Goal: Task Accomplishment & Management: Manage account settings

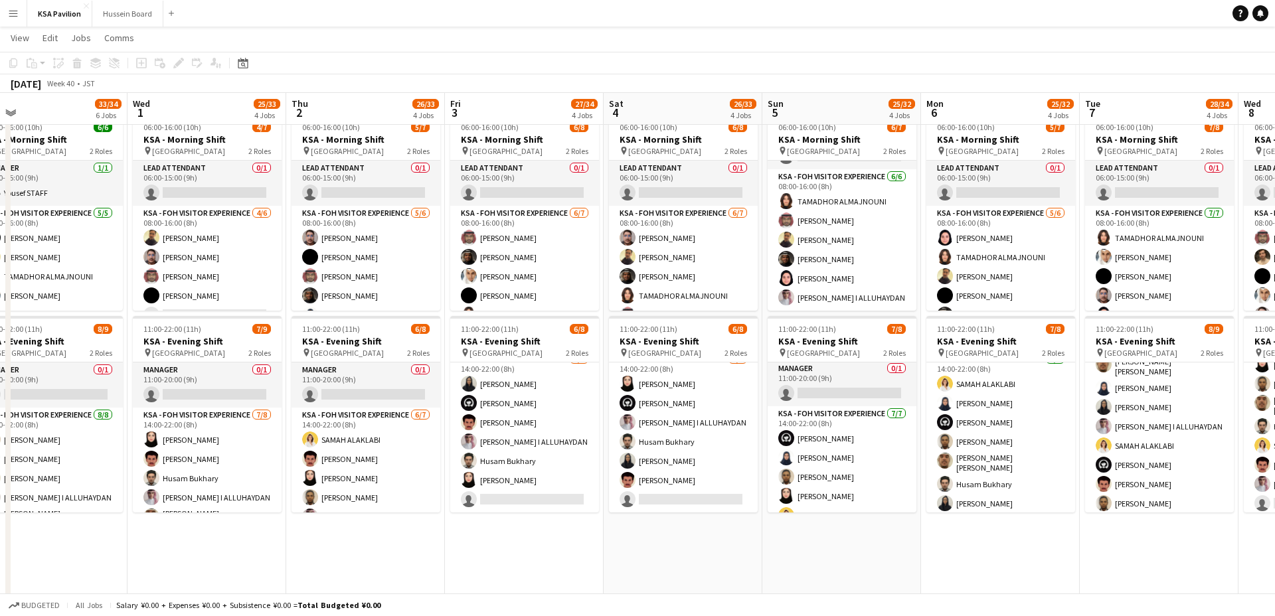
click at [15, 17] on app-icon "Menu" at bounding box center [13, 13] width 11 height 11
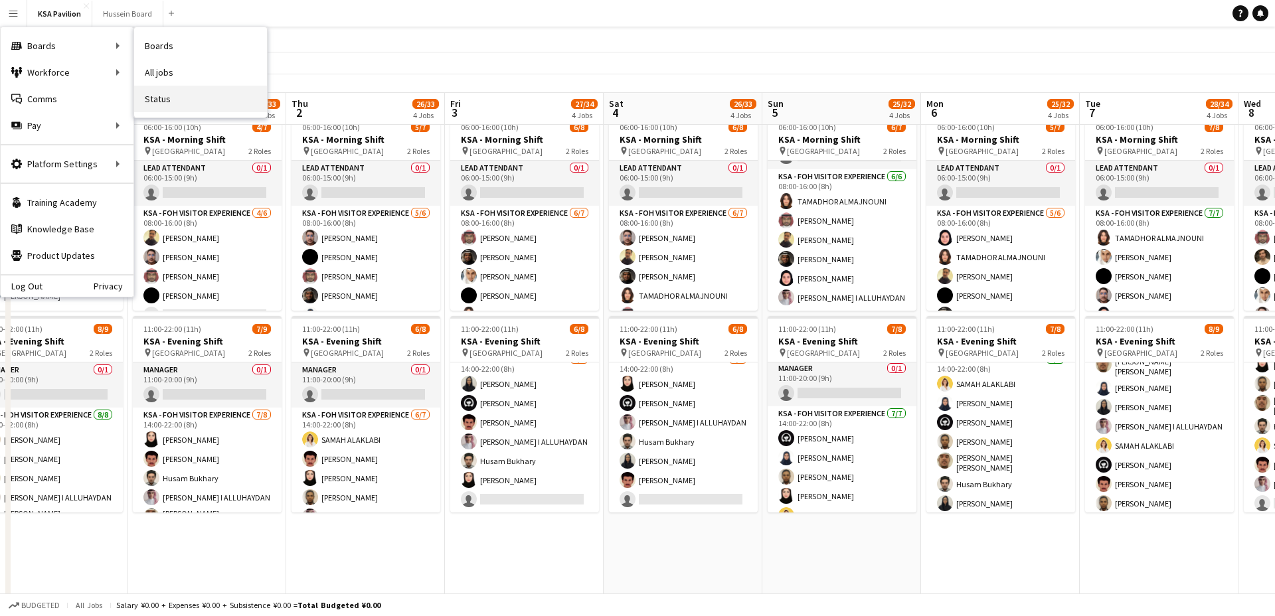
click at [171, 98] on link "Status" at bounding box center [200, 99] width 133 height 27
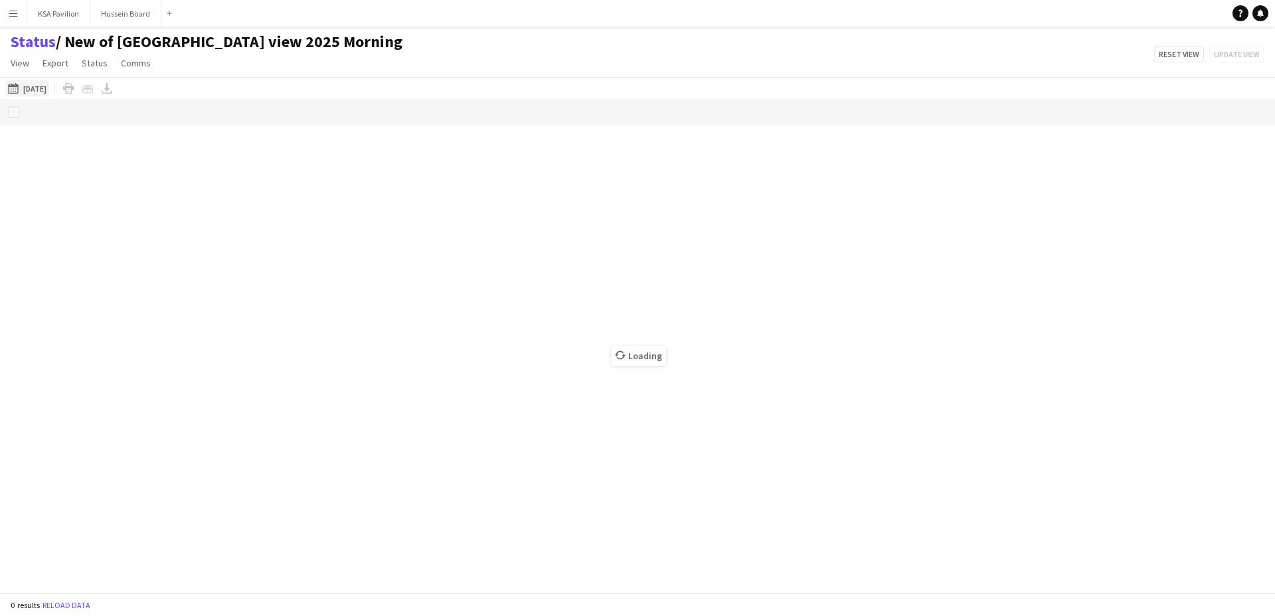
click at [46, 88] on button "[DATE] to [DATE] [DATE]" at bounding box center [27, 88] width 44 height 16
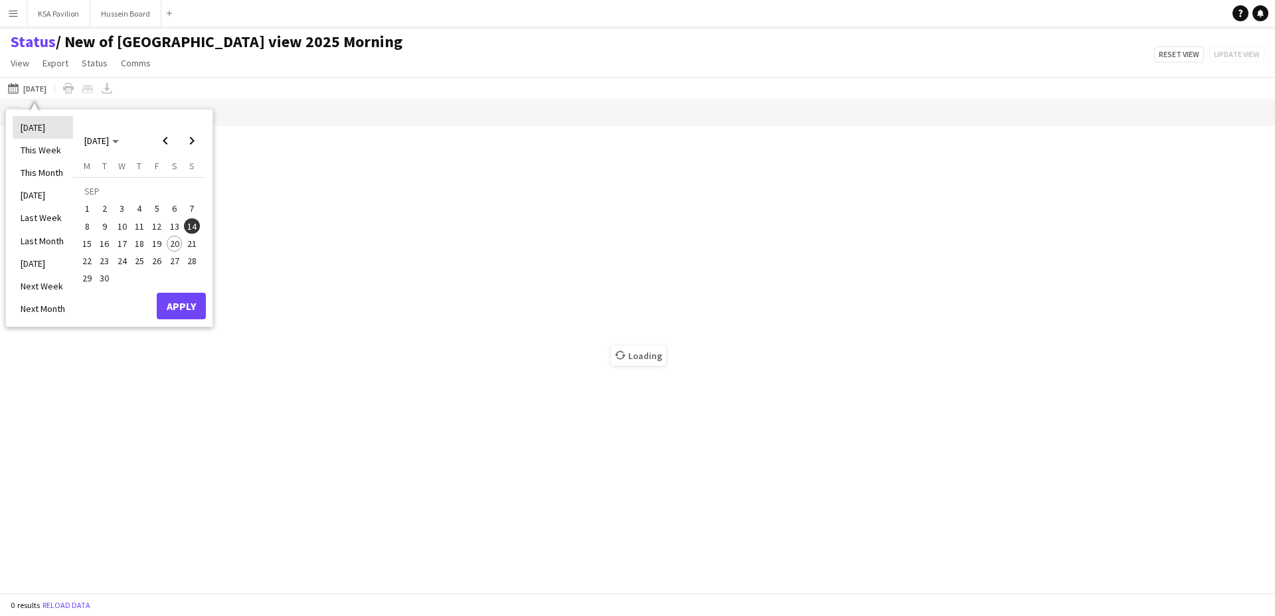
click at [31, 130] on li "[DATE]" at bounding box center [43, 127] width 60 height 23
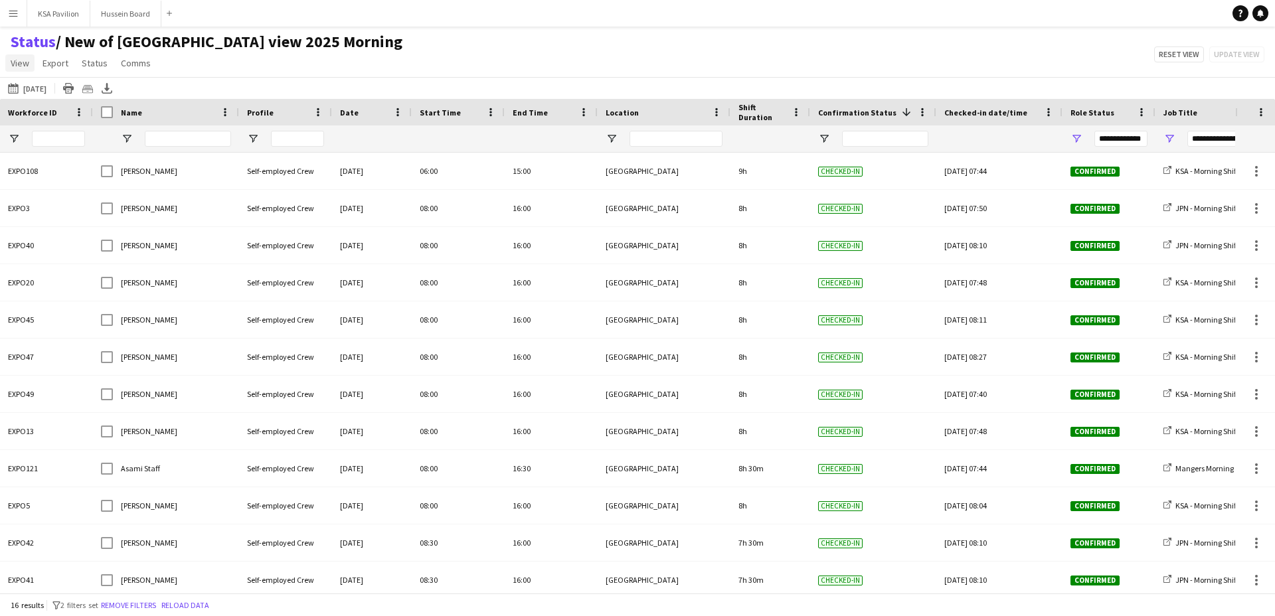
click at [30, 68] on link "View" at bounding box center [19, 62] width 29 height 17
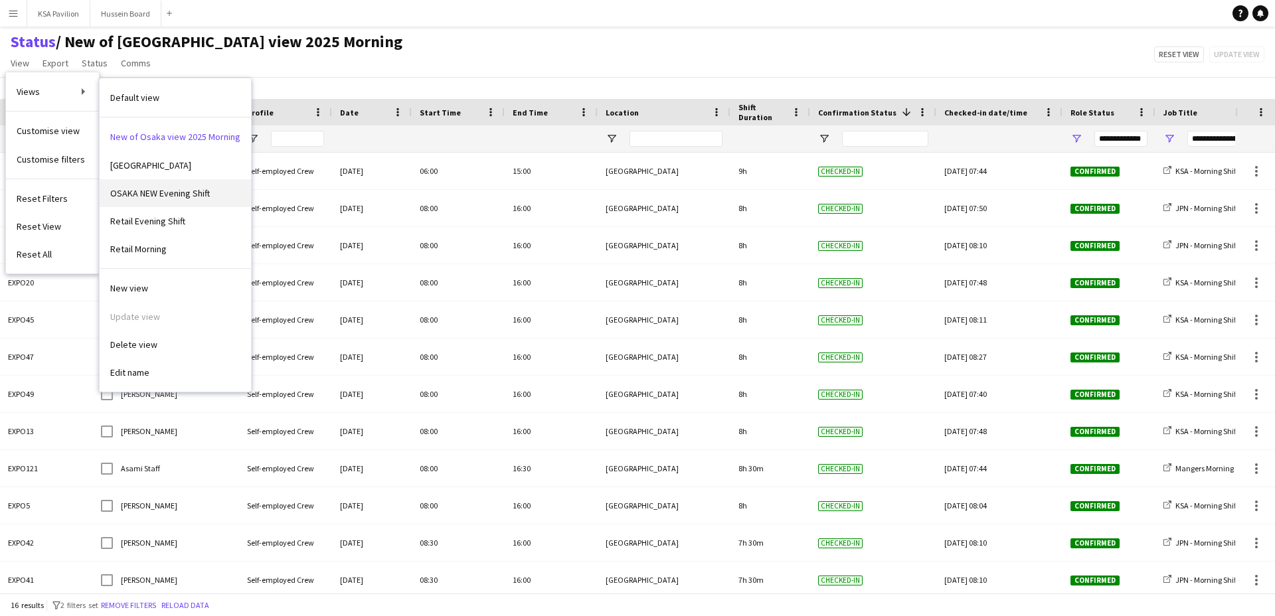
click at [169, 203] on link "OSAKA NEW Evening Shift" at bounding box center [175, 193] width 151 height 28
type input "**********"
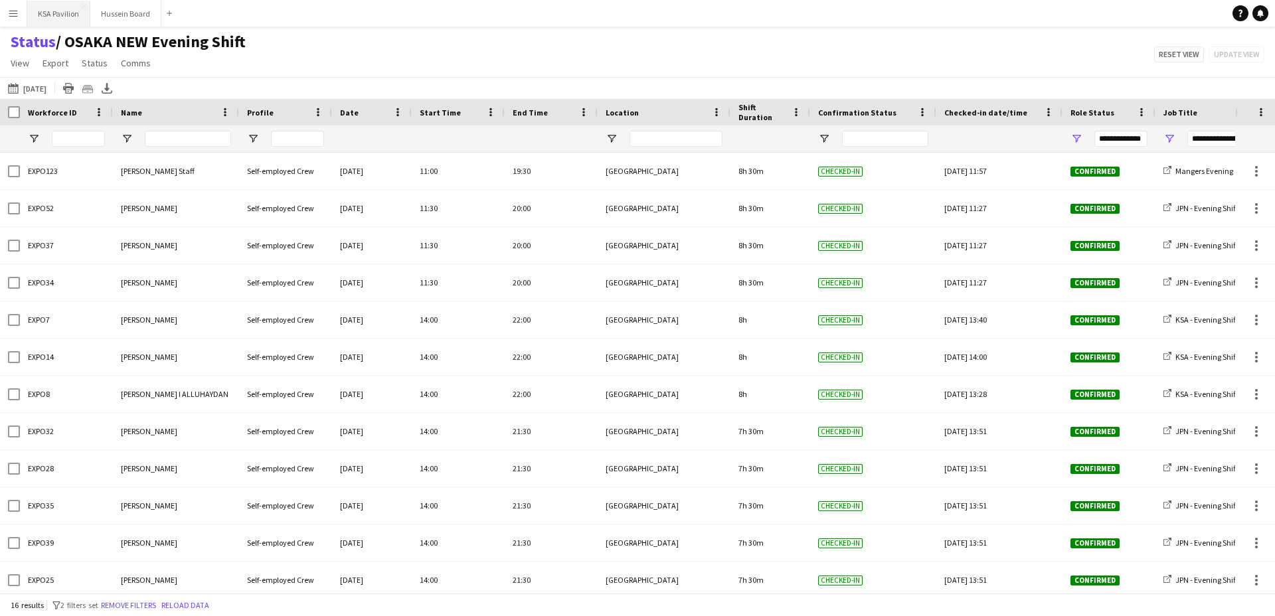
click at [57, 10] on button "KSA Pavilion Close" at bounding box center [58, 14] width 63 height 26
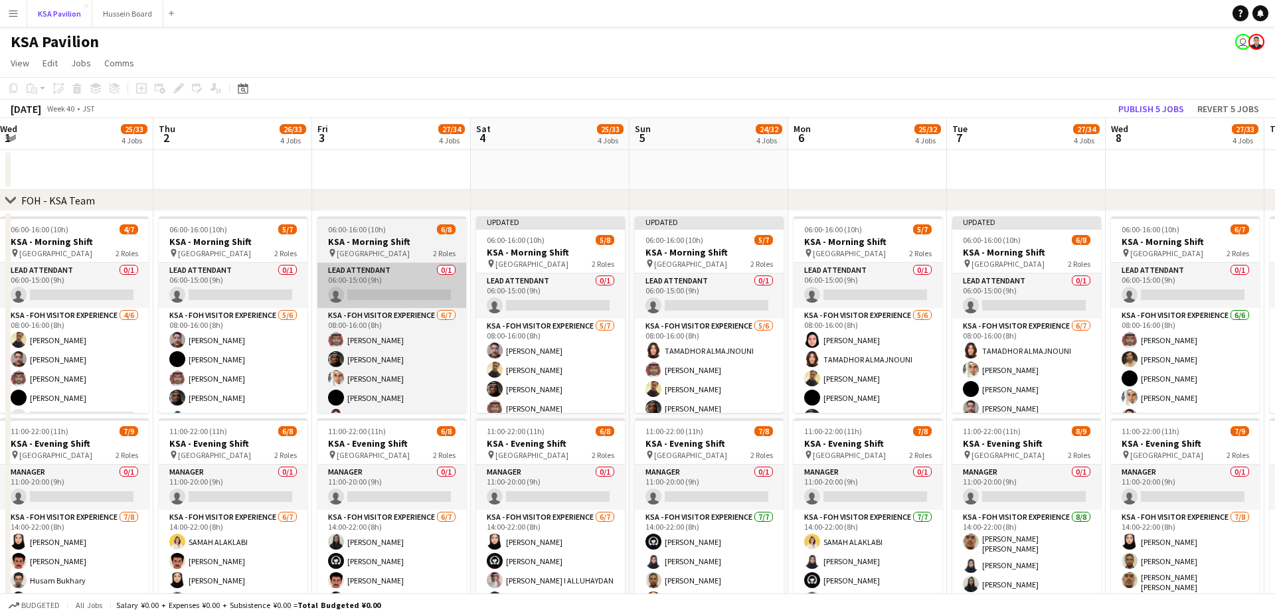
scroll to position [0, 642]
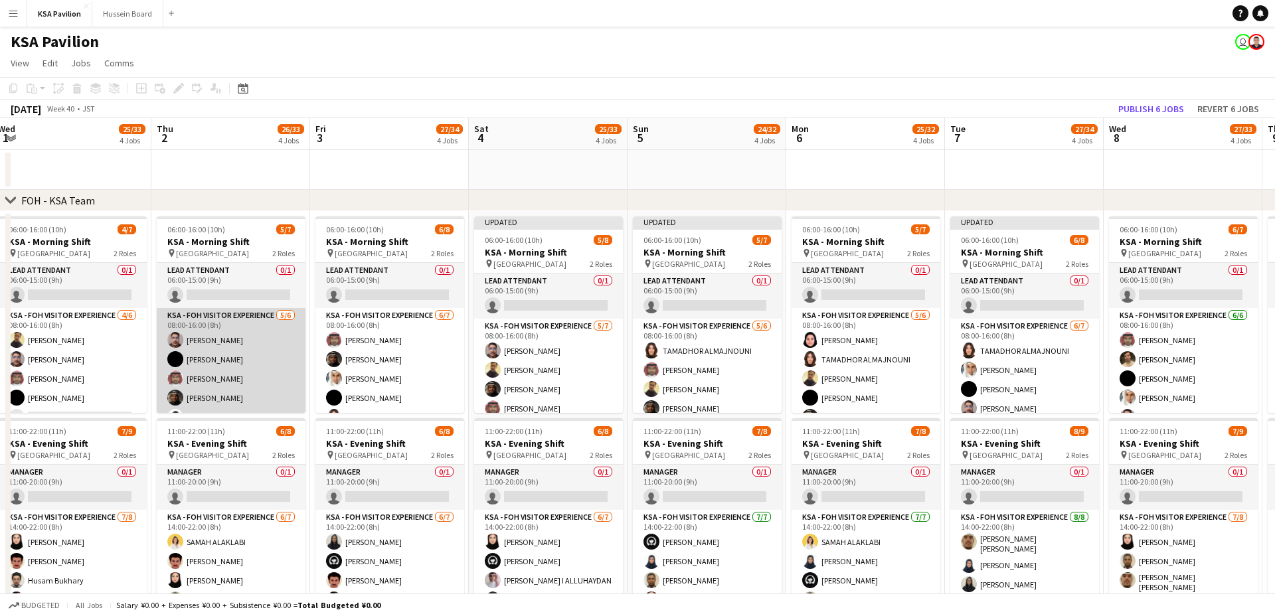
click at [248, 340] on app-card-role "KSA - FOH Visitor Experience [DATE] 08:00-16:00 (8h) [PERSON_NAME] [PERSON_NAME…" at bounding box center [231, 378] width 149 height 141
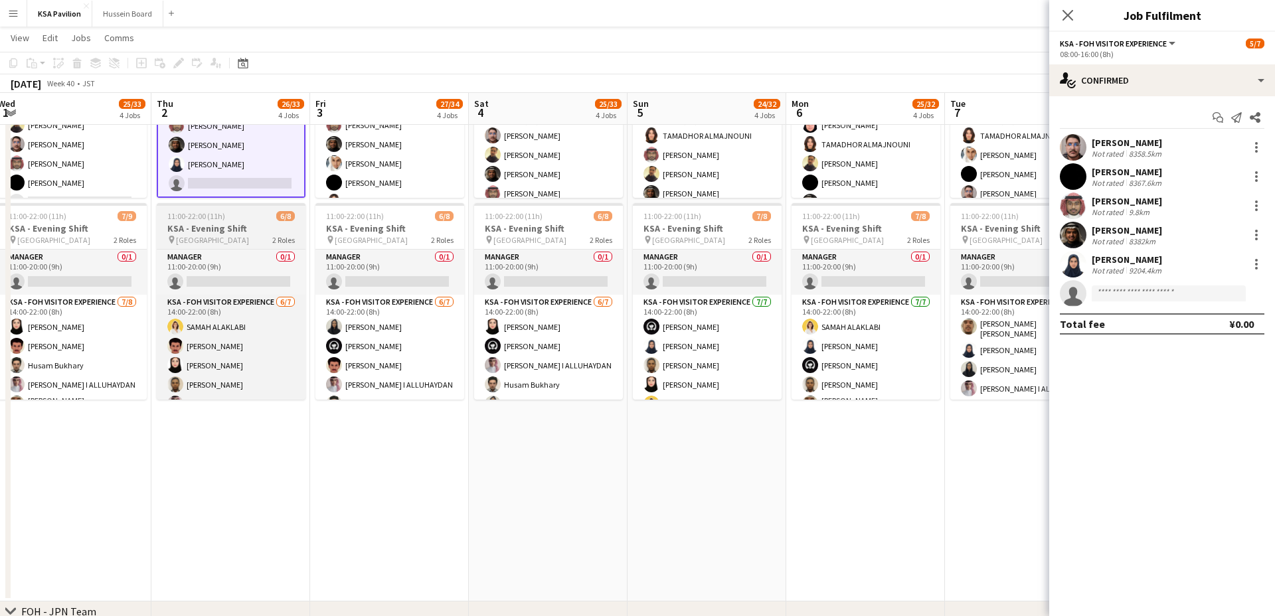
scroll to position [219, 0]
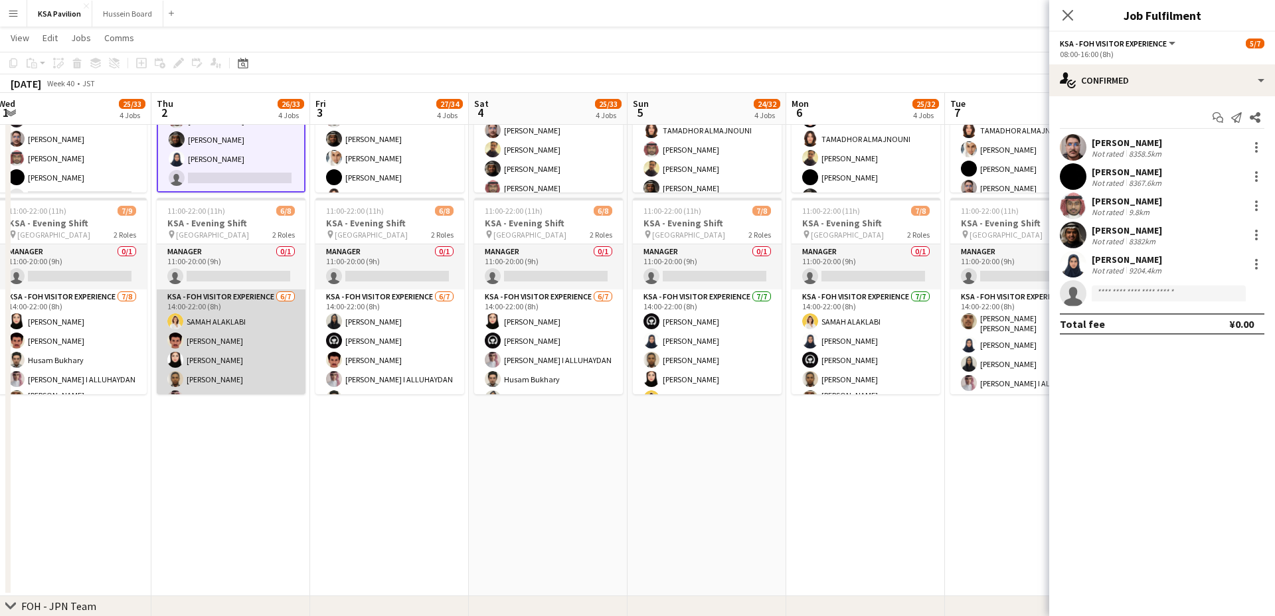
click at [242, 343] on app-card-role "KSA - FOH Visitor Experience [DATE] 14:00-22:00 (8h) [PERSON_NAME] [PERSON_NAME…" at bounding box center [231, 372] width 149 height 165
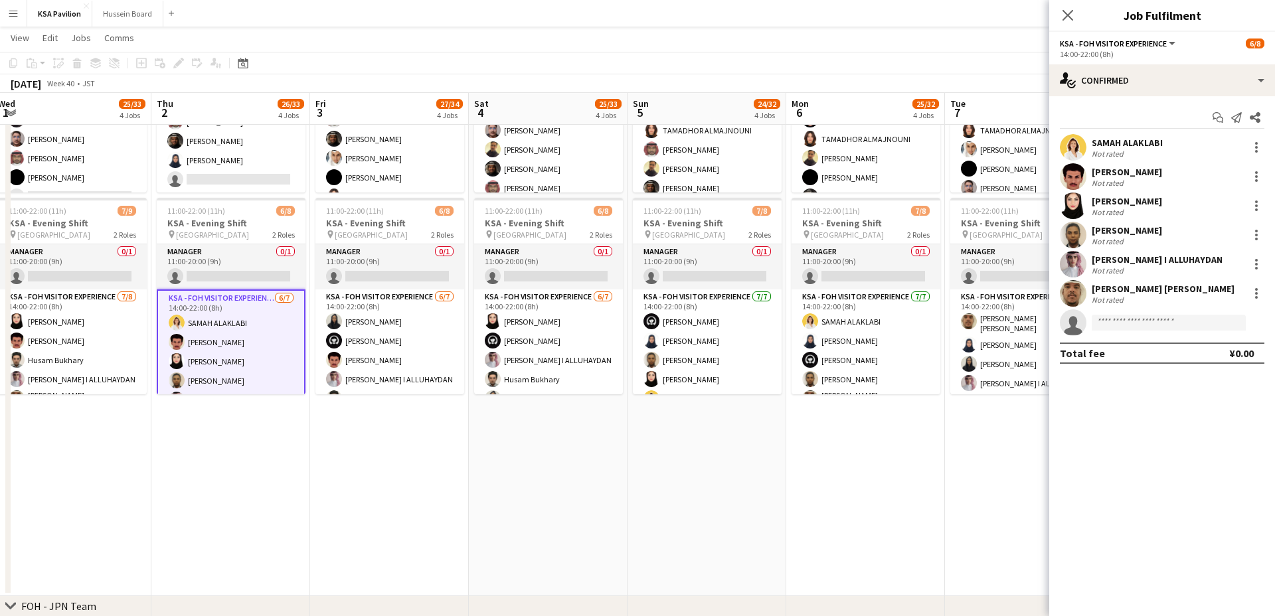
scroll to position [37, 0]
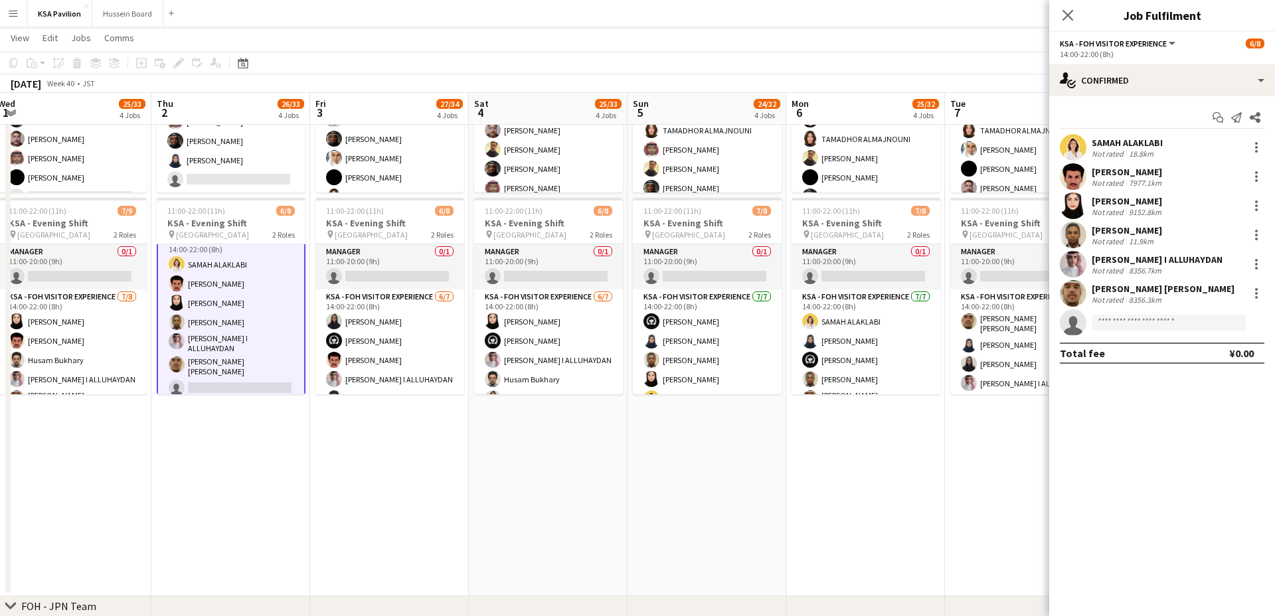
click at [230, 360] on app-card-role "KSA - FOH Visitor Experience [DATE] 14:00-22:00 (8h) [PERSON_NAME] [PERSON_NAME…" at bounding box center [231, 316] width 149 height 171
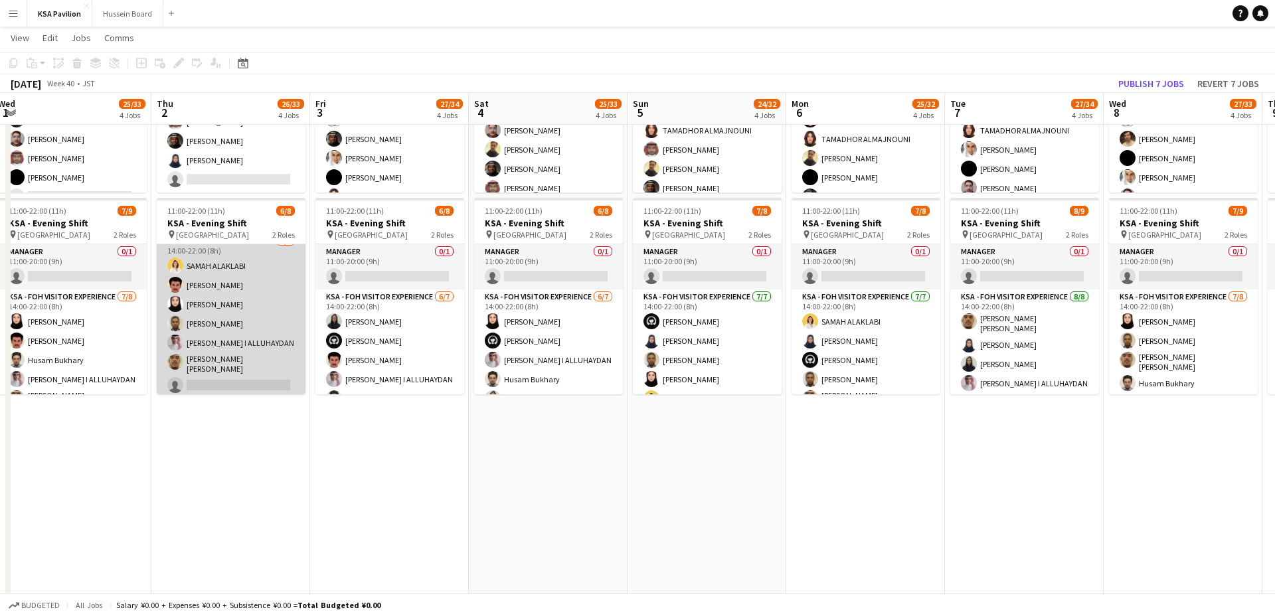
click at [230, 360] on app-card-role "KSA - FOH Visitor Experience [DATE] 14:00-22:00 (8h) [PERSON_NAME] [PERSON_NAME…" at bounding box center [231, 316] width 149 height 165
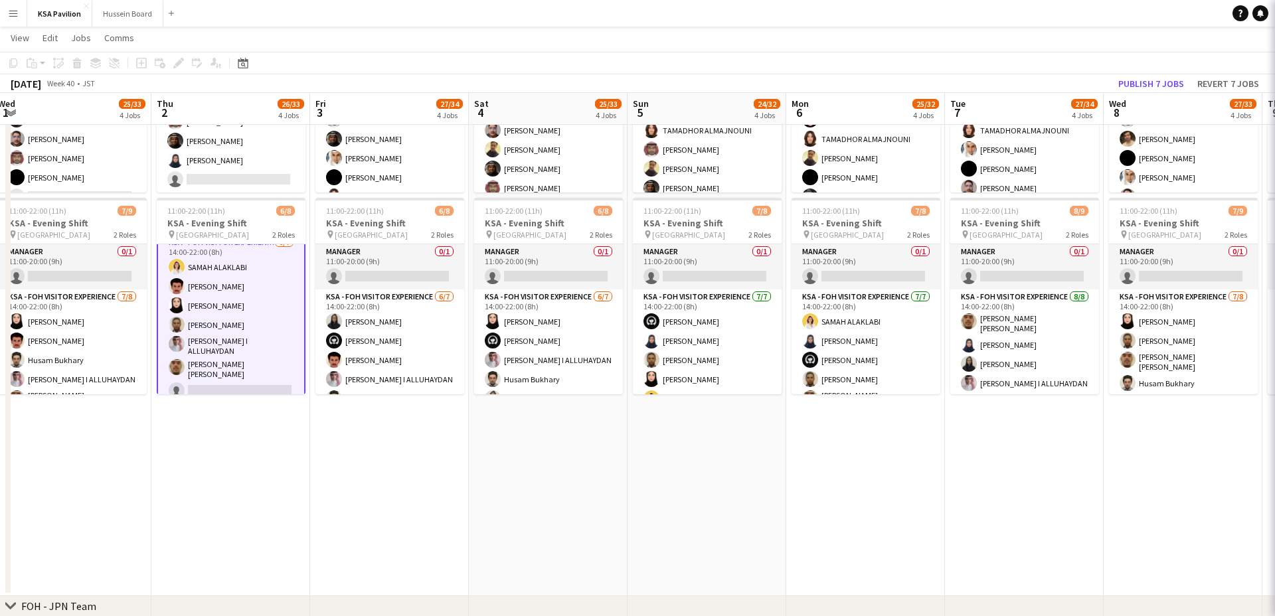
scroll to position [58, 0]
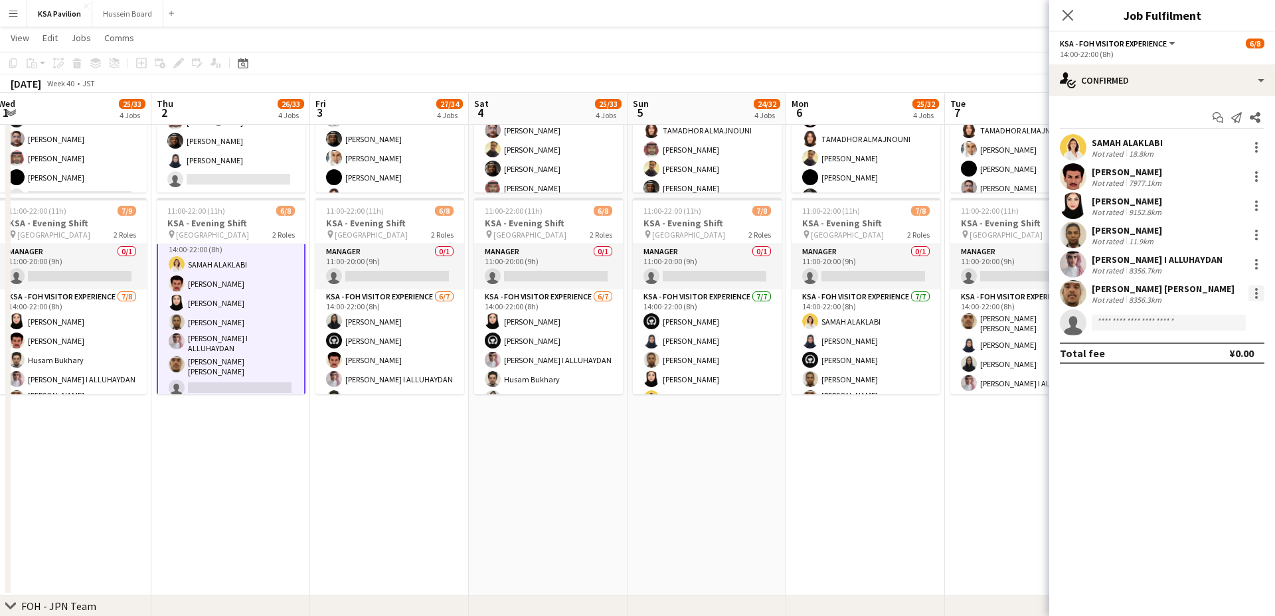
click at [1259, 291] on div at bounding box center [1257, 294] width 16 height 16
click at [1190, 444] on span "Remove" at bounding box center [1192, 445] width 40 height 11
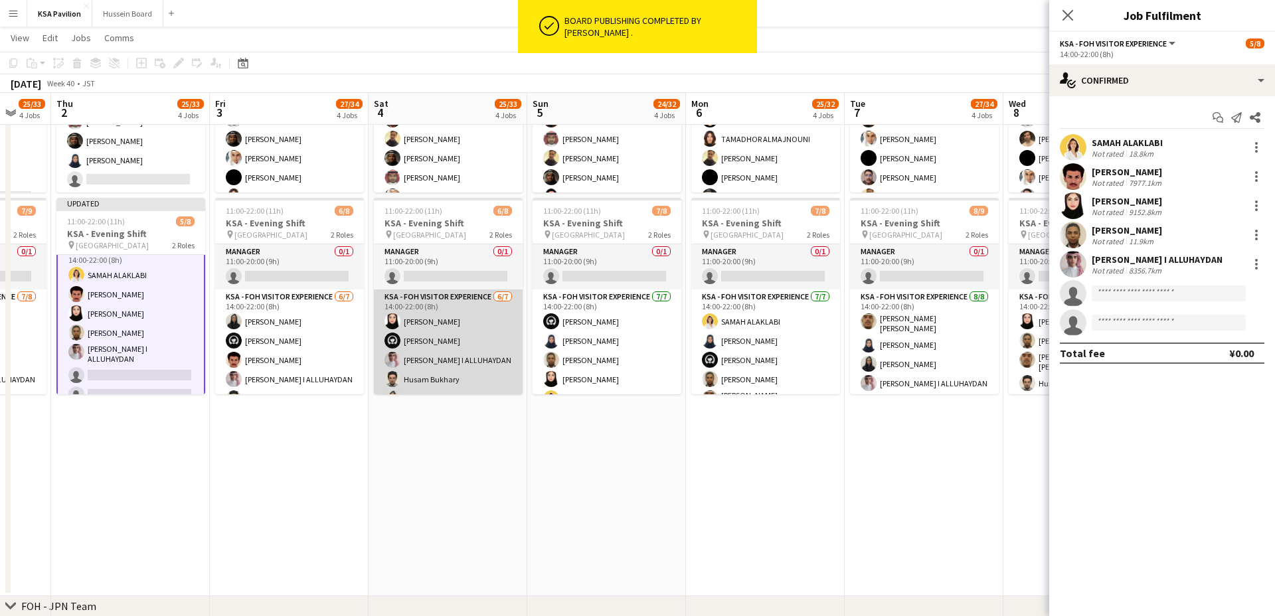
scroll to position [0, 432]
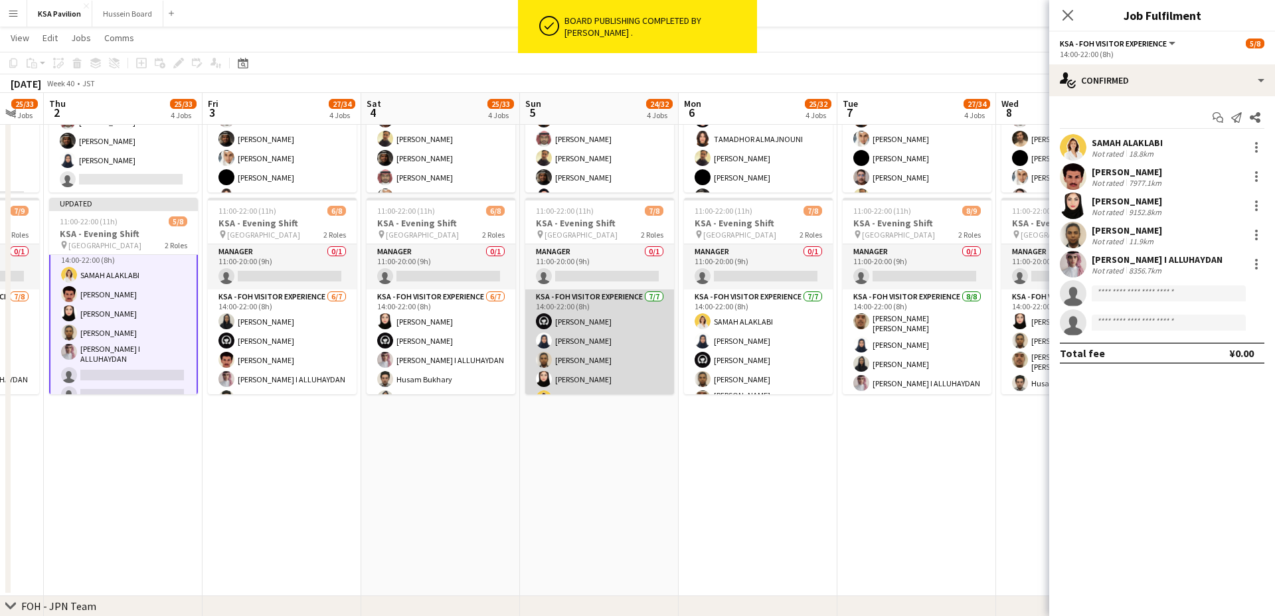
click at [573, 345] on app-card-role "KSA - FOH Visitor Experience [DATE] 14:00-22:00 (8h) Haya [PERSON_NAME] [PERSON…" at bounding box center [599, 372] width 149 height 165
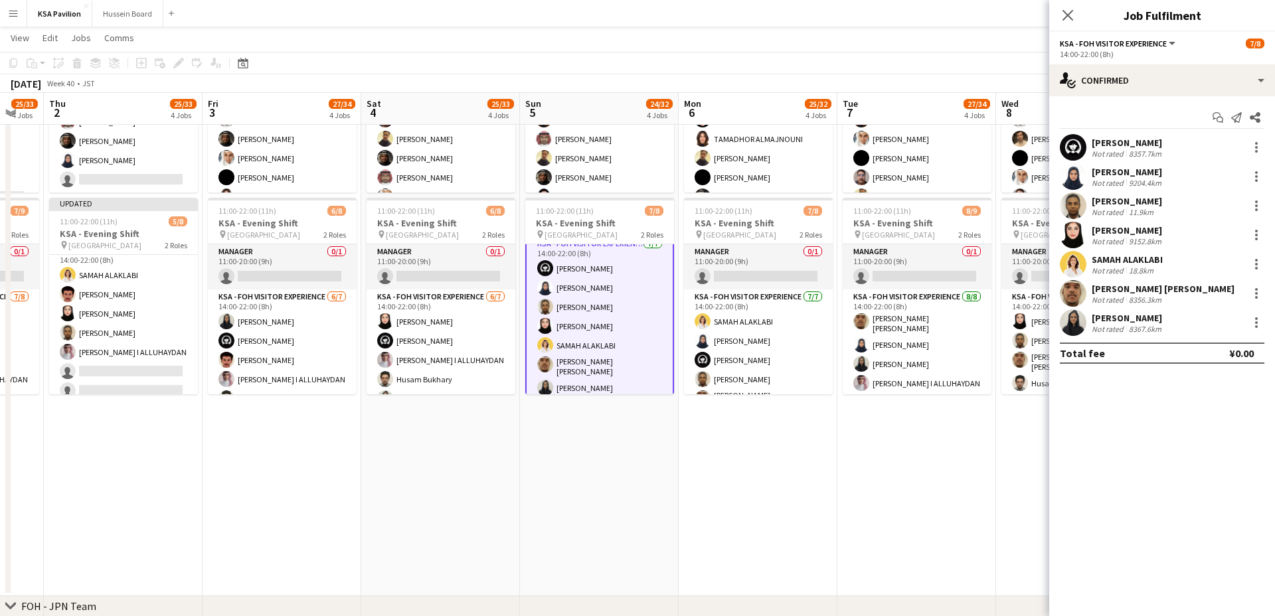
scroll to position [58, 0]
click at [1259, 289] on div at bounding box center [1257, 294] width 16 height 16
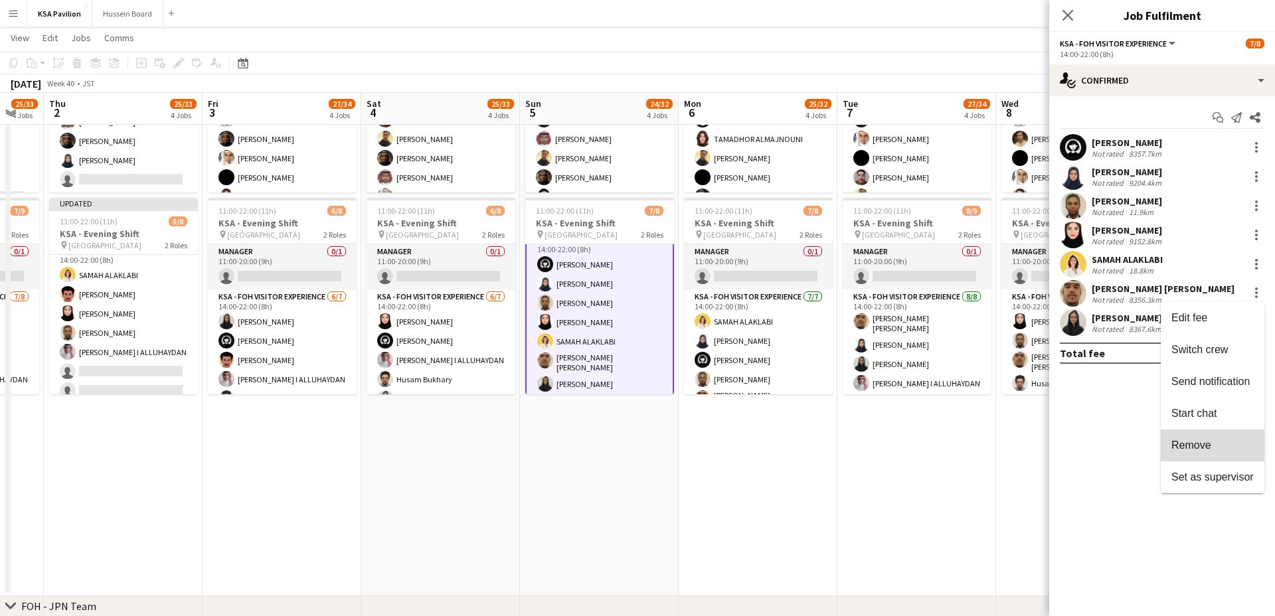
click at [1199, 451] on span "Remove" at bounding box center [1192, 445] width 40 height 11
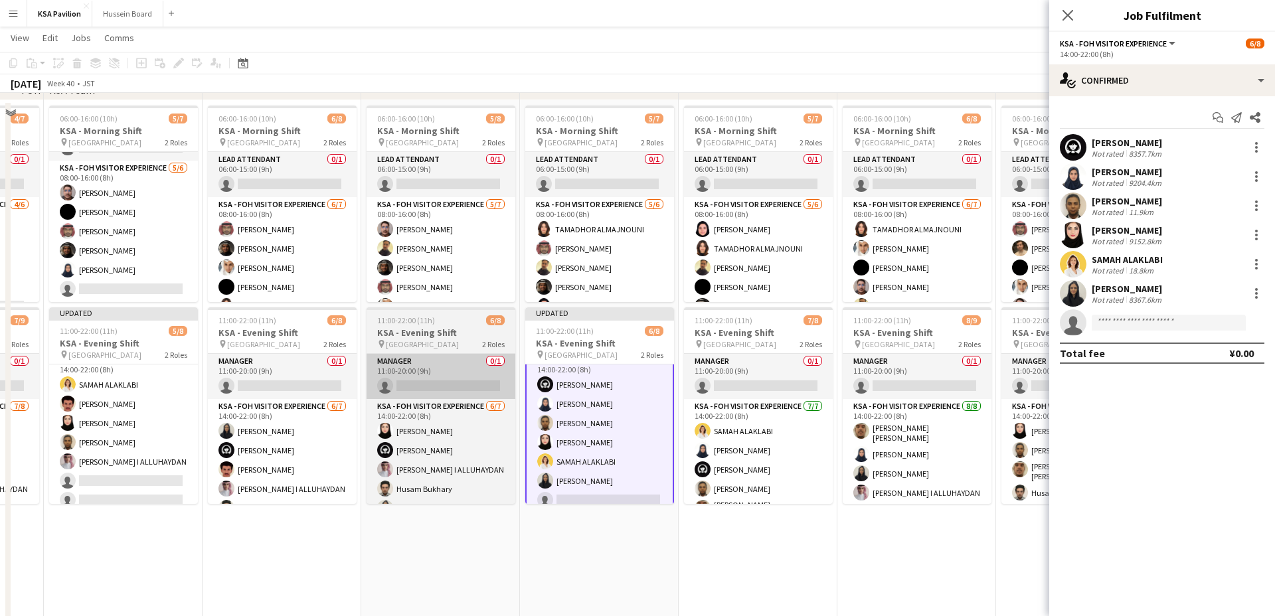
scroll to position [11, 0]
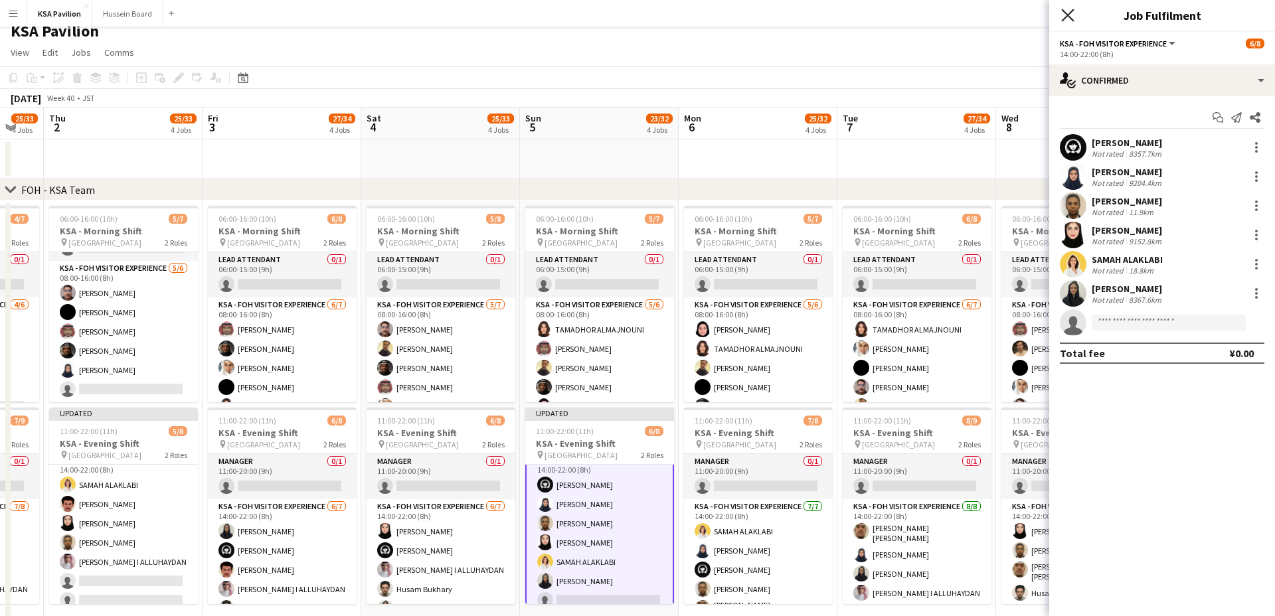
click at [1067, 14] on icon at bounding box center [1067, 15] width 13 height 13
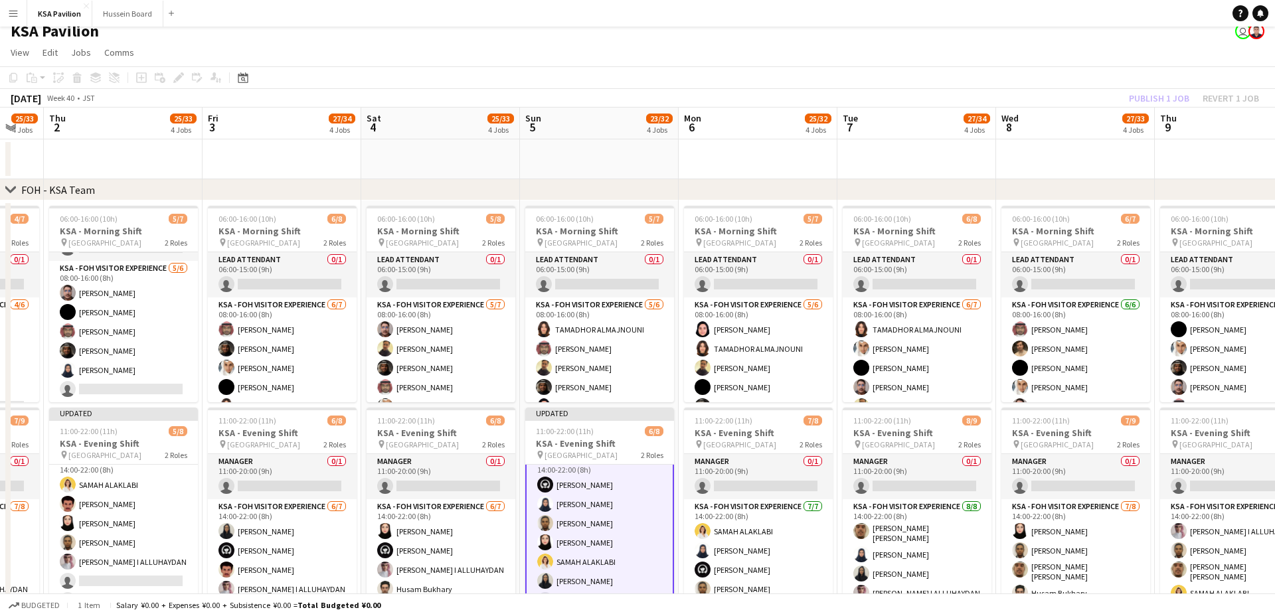
click at [593, 69] on app-toolbar "Copy Paste Paste Command V Paste with crew Command Shift V Paste linked Job [GE…" at bounding box center [637, 77] width 1275 height 23
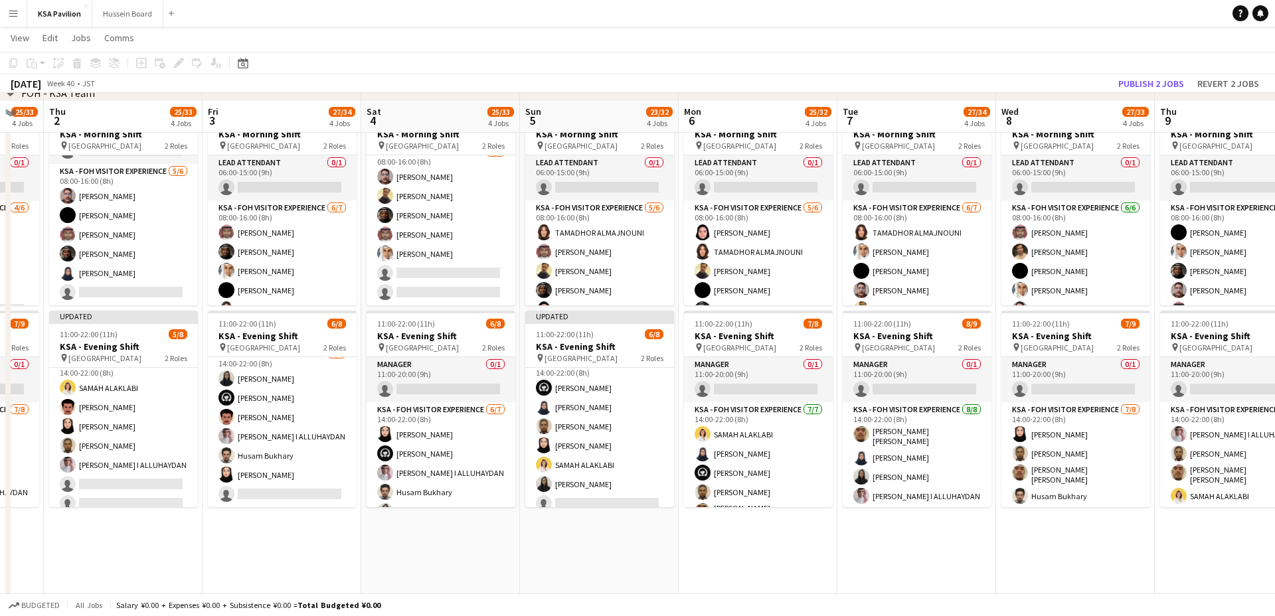
scroll to position [122, 0]
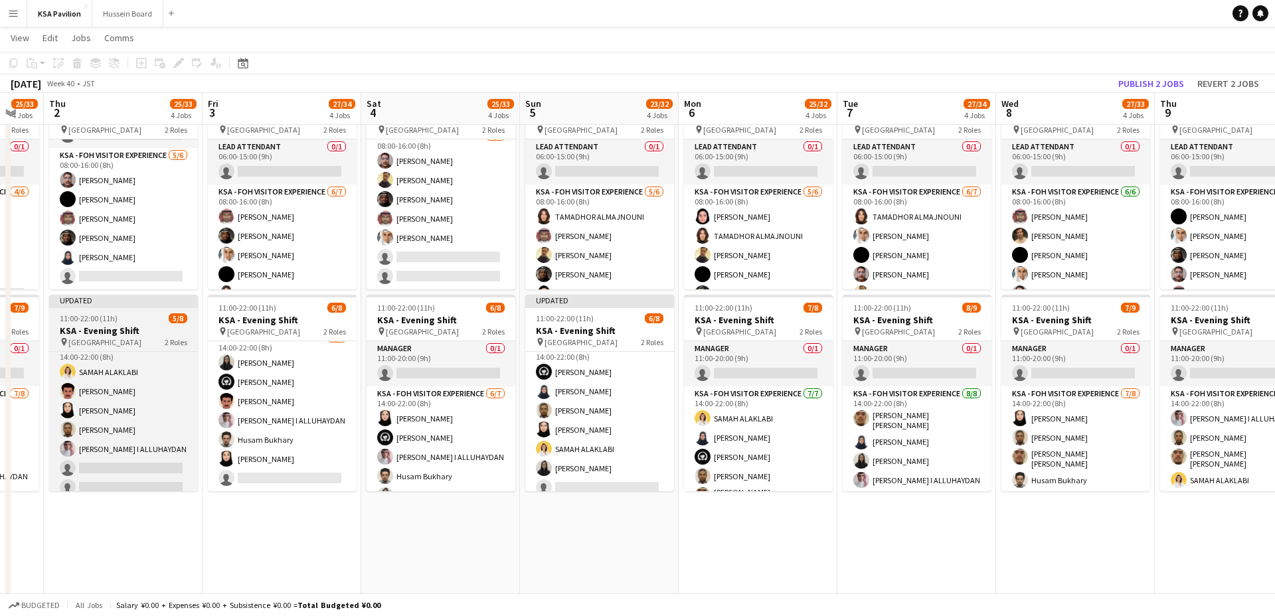
click at [138, 304] on div "Updated" at bounding box center [123, 300] width 149 height 11
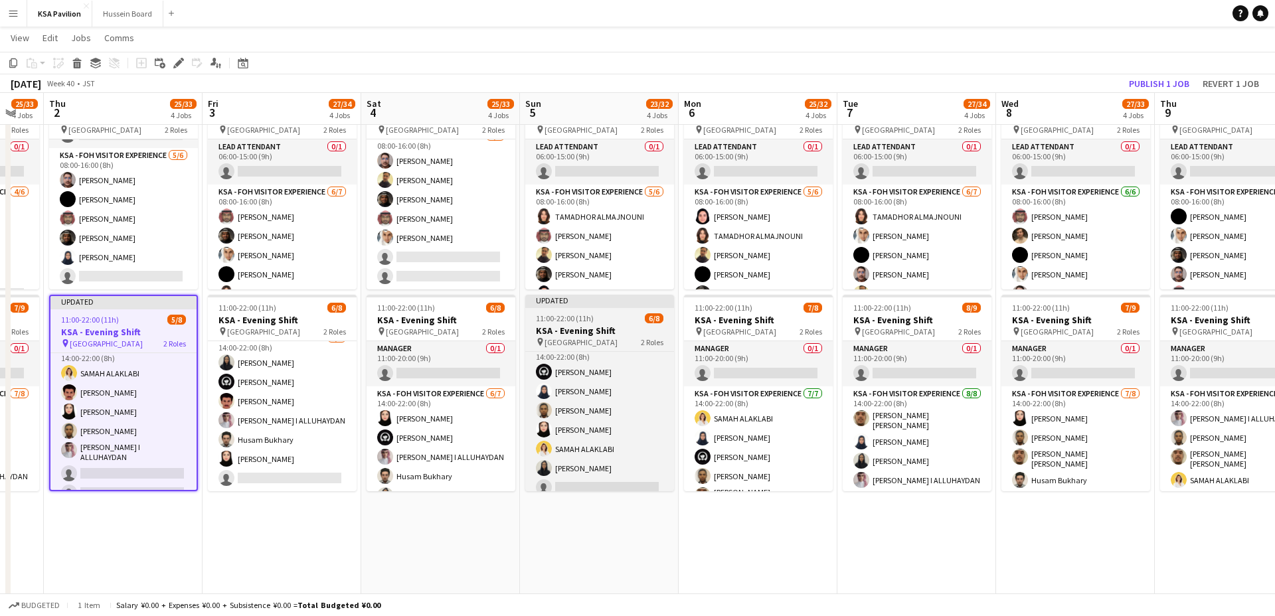
click at [558, 308] on app-job-card "Updated 11:00-22:00 (11h) 6/8 KSA - Evening Shift pin [GEOGRAPHIC_DATA] 2 Roles…" at bounding box center [599, 393] width 149 height 197
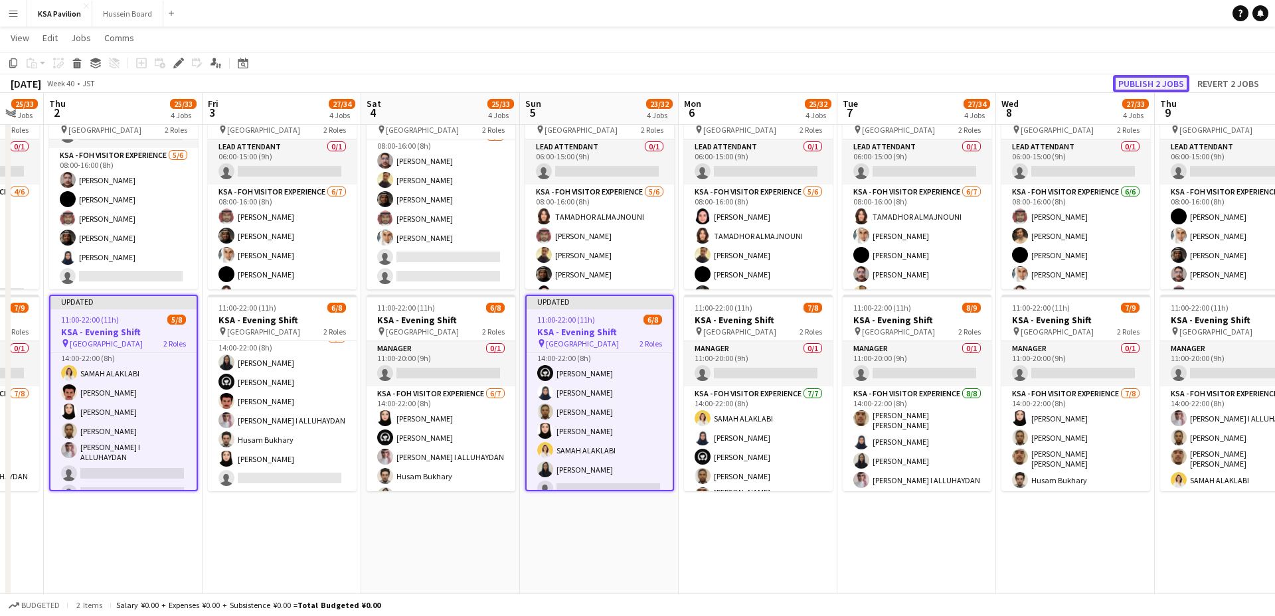
click at [1149, 78] on button "Publish 2 jobs" at bounding box center [1151, 83] width 76 height 17
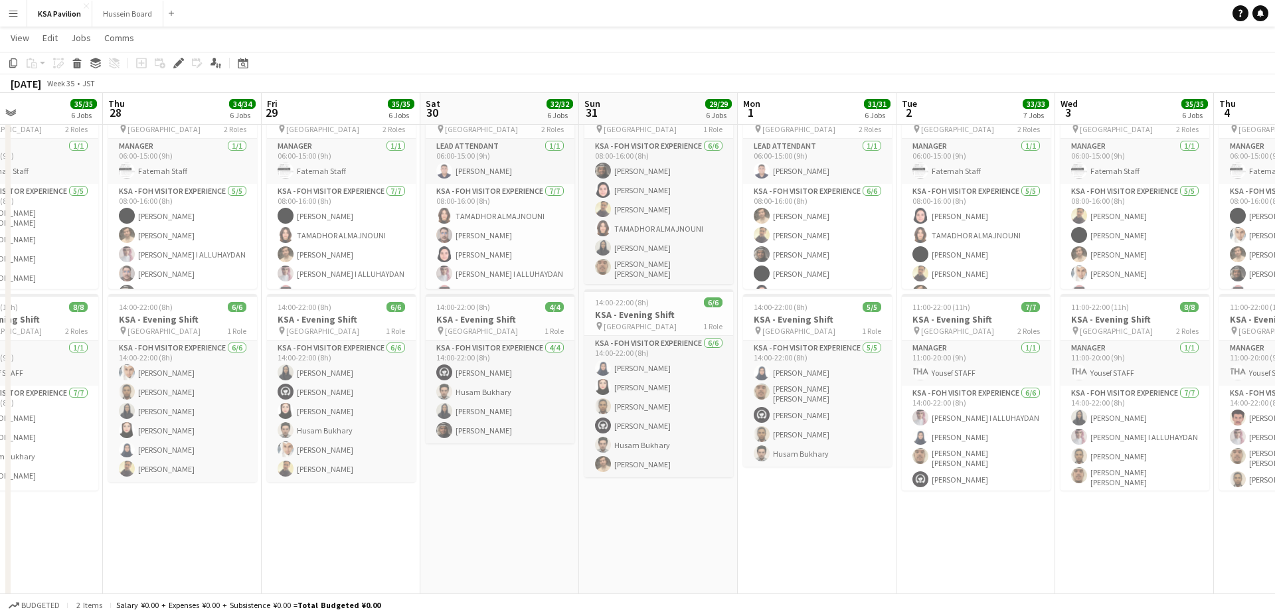
scroll to position [0, 618]
